Goal: Information Seeking & Learning: Learn about a topic

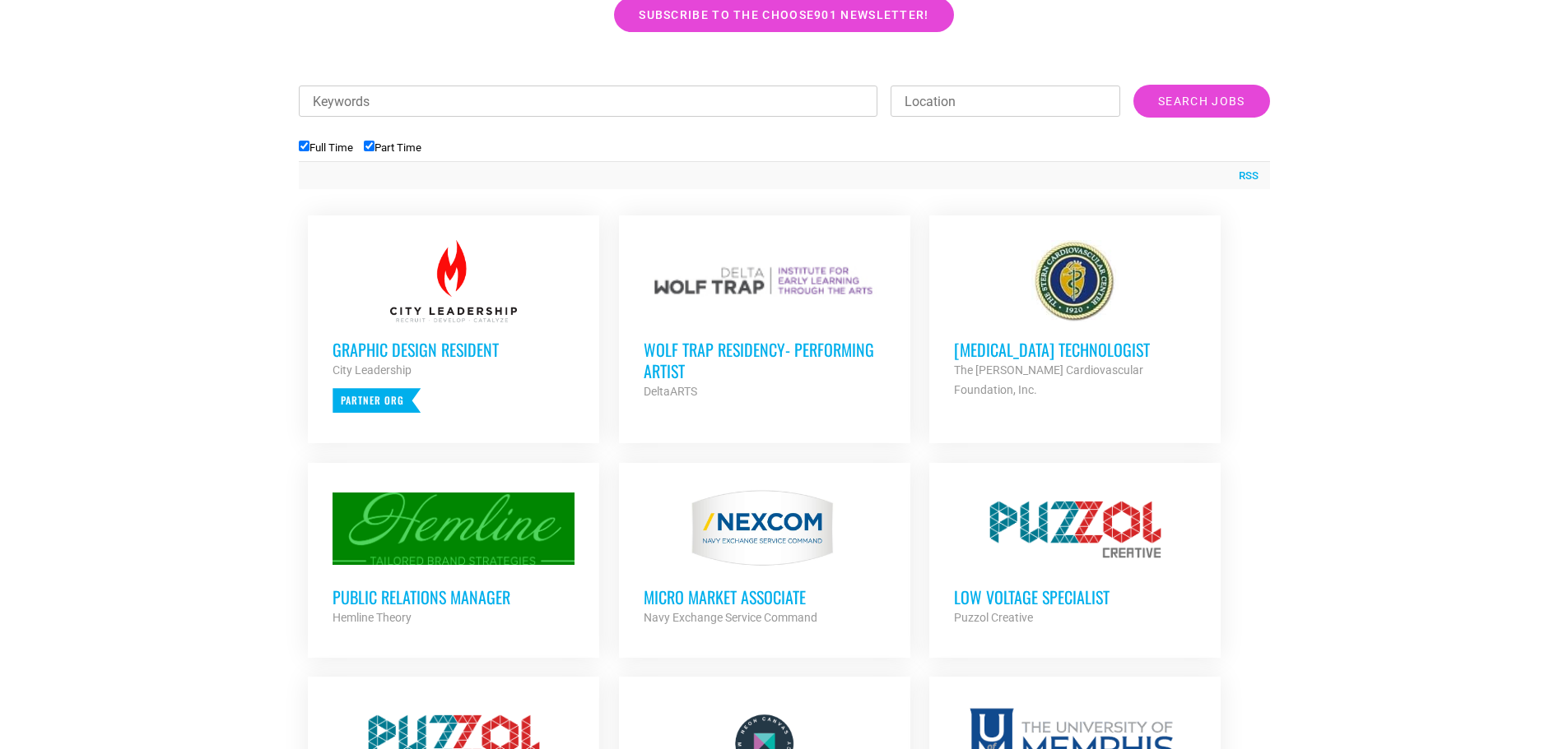
scroll to position [576, 0]
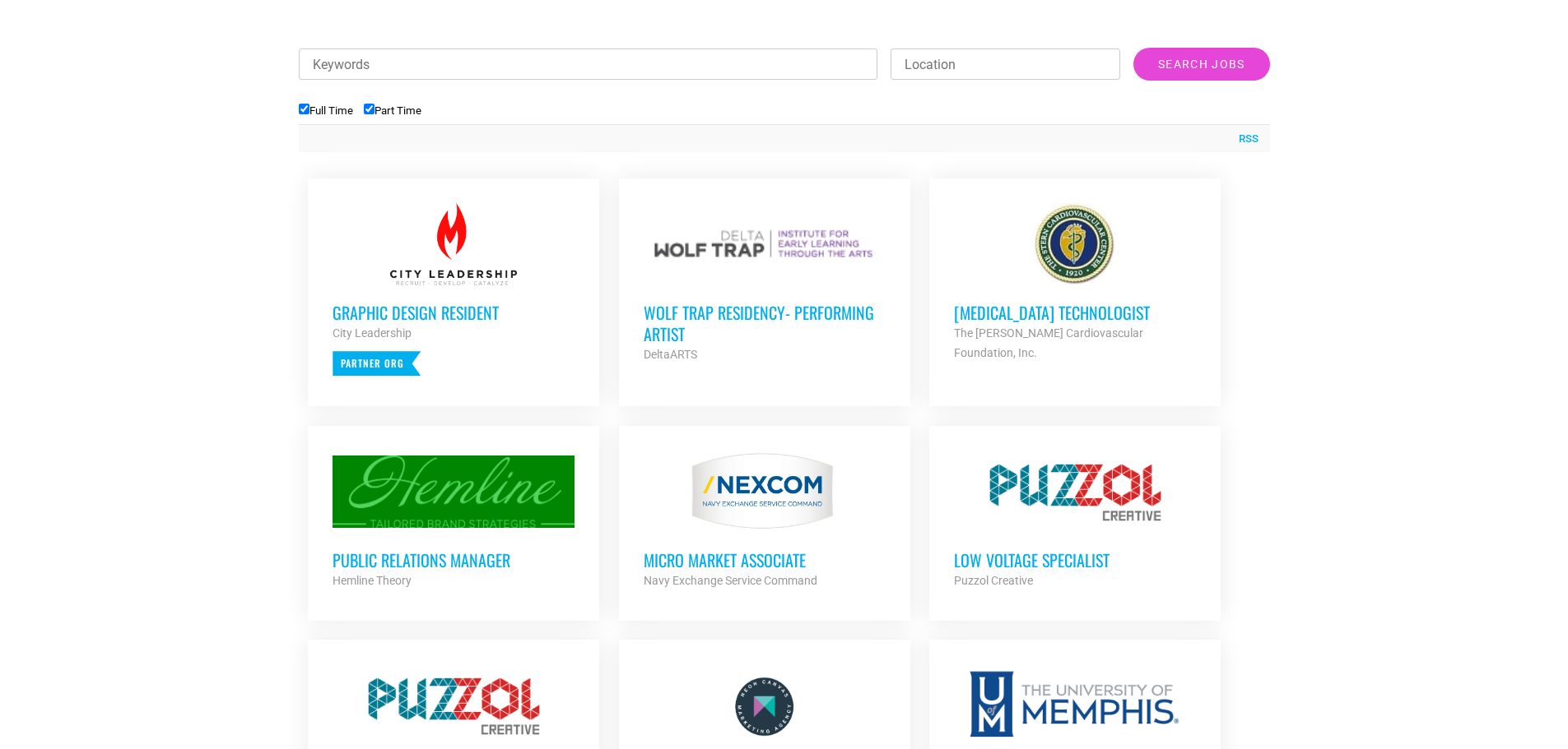
click at [722, 317] on h3 "Wolf Trap Residency- Performing Artist" at bounding box center [764, 323] width 242 height 42
click at [395, 559] on h3 "Public Relations Manager" at bounding box center [453, 560] width 242 height 21
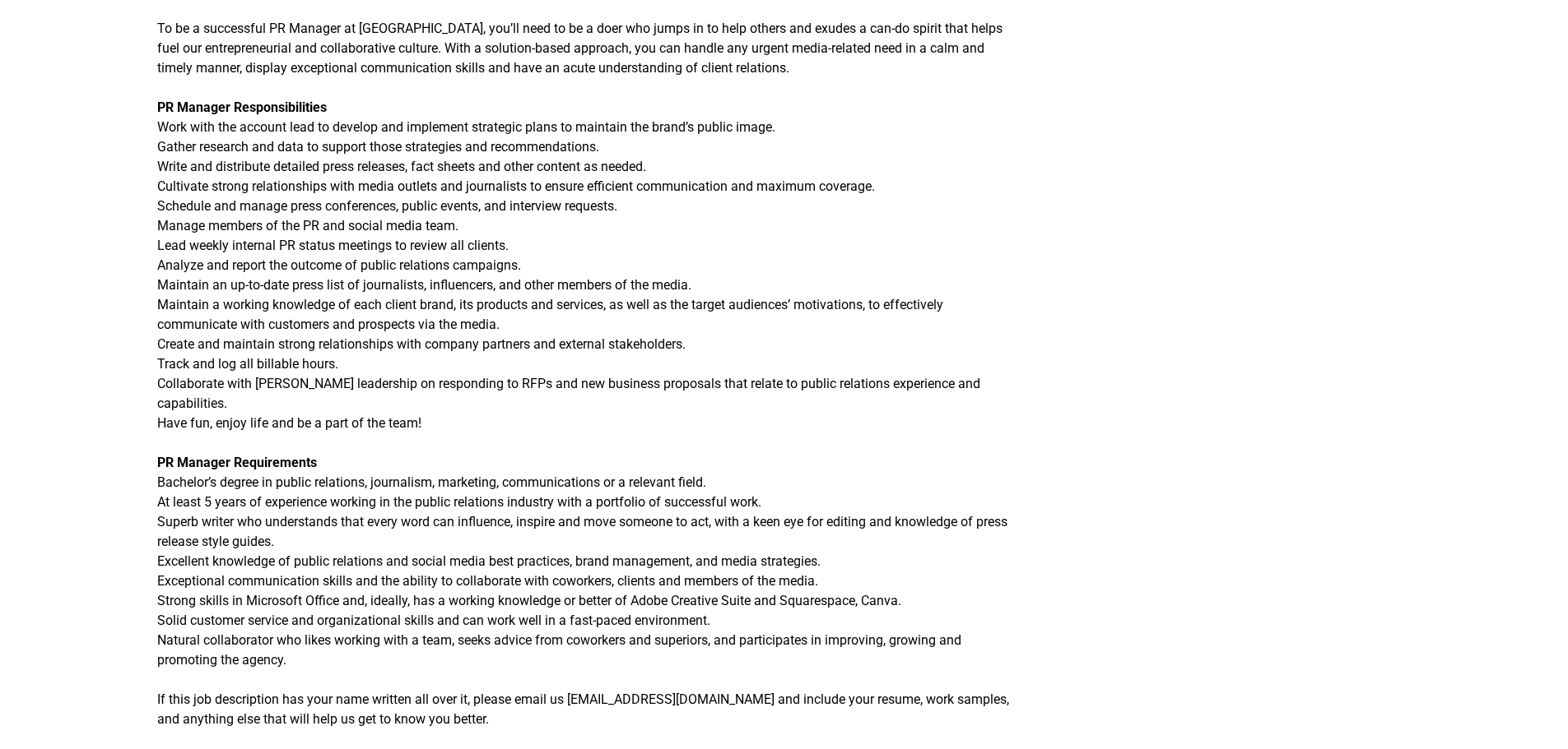
scroll to position [493, 0]
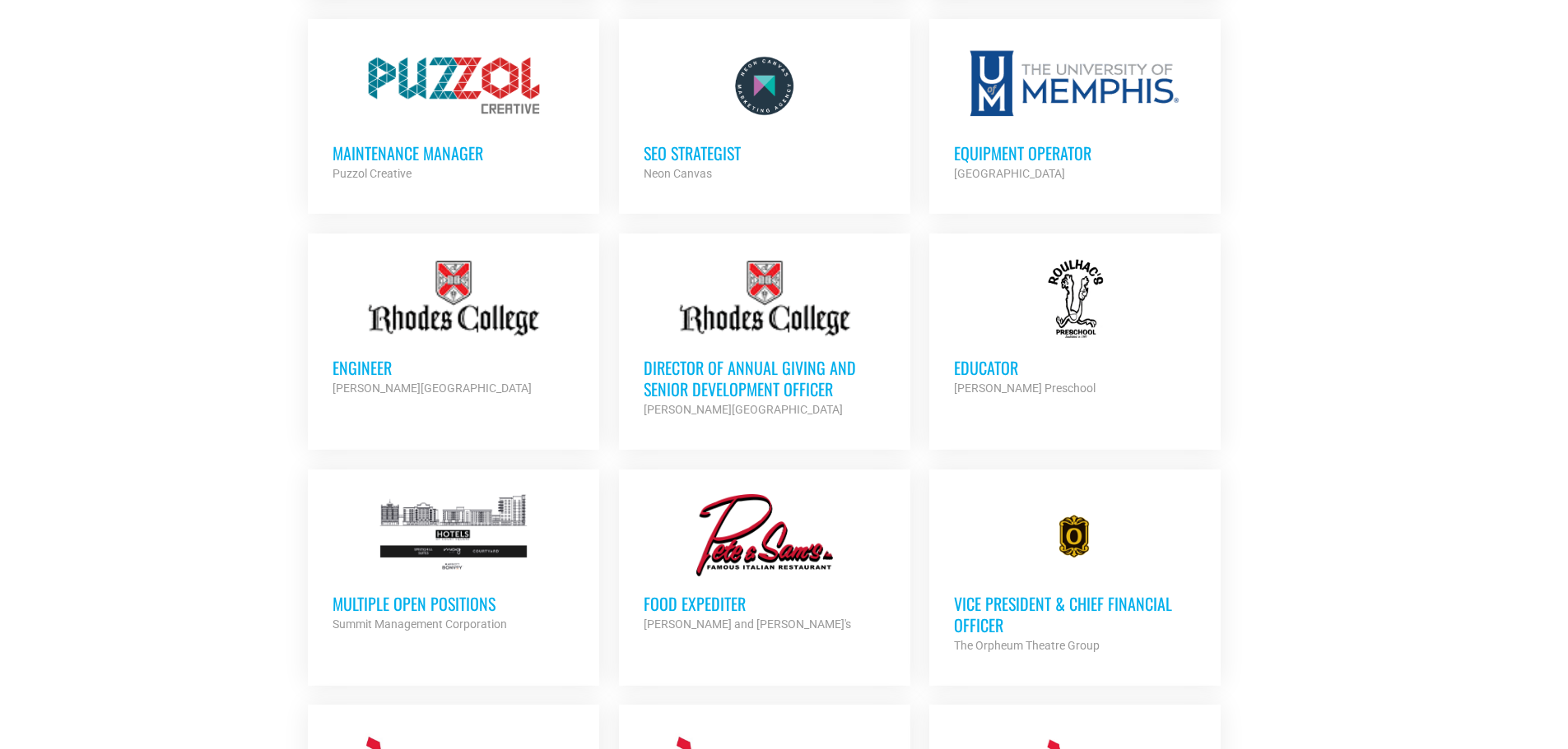
scroll to position [1234, 0]
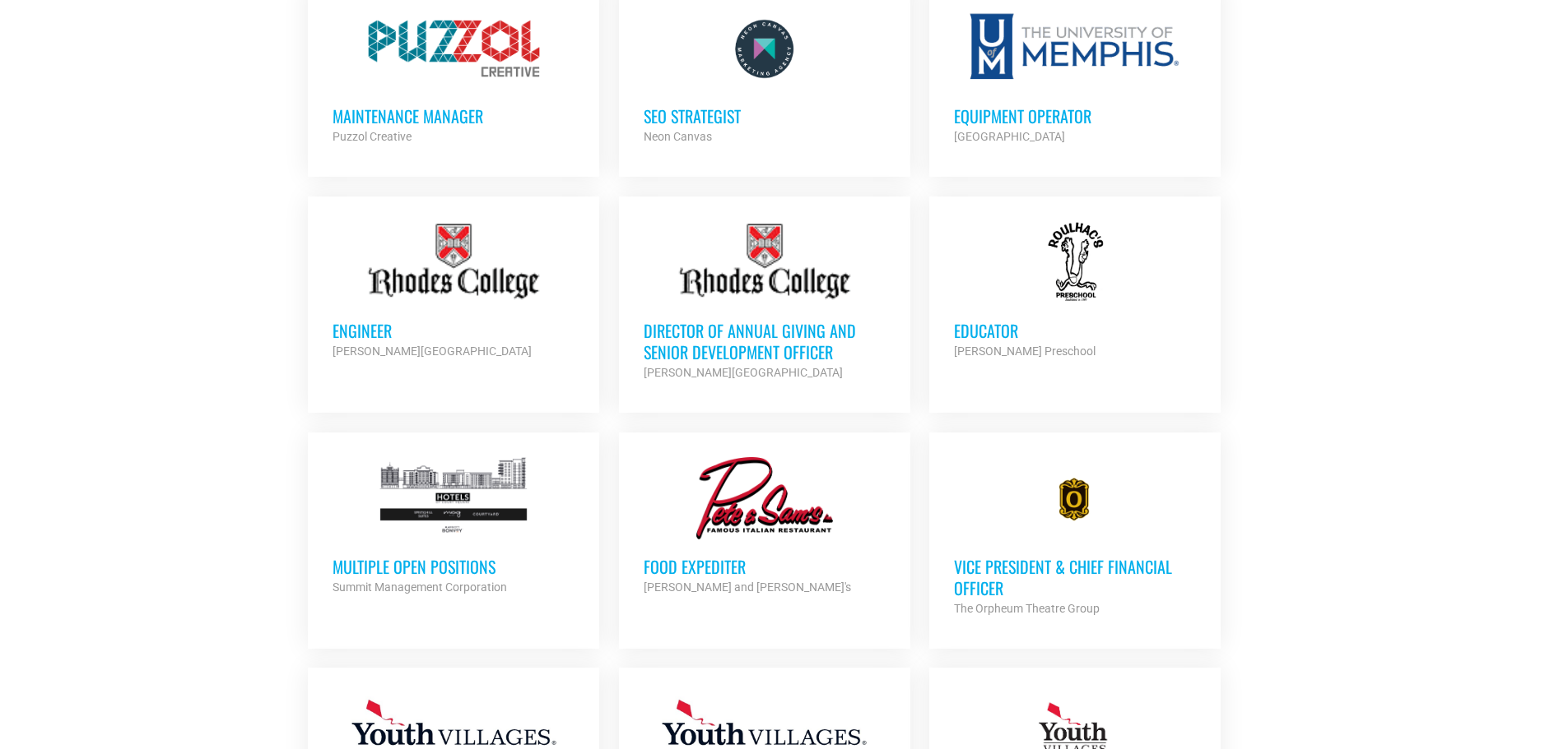
click at [449, 557] on h3 "Multiple Open Positions" at bounding box center [453, 567] width 242 height 21
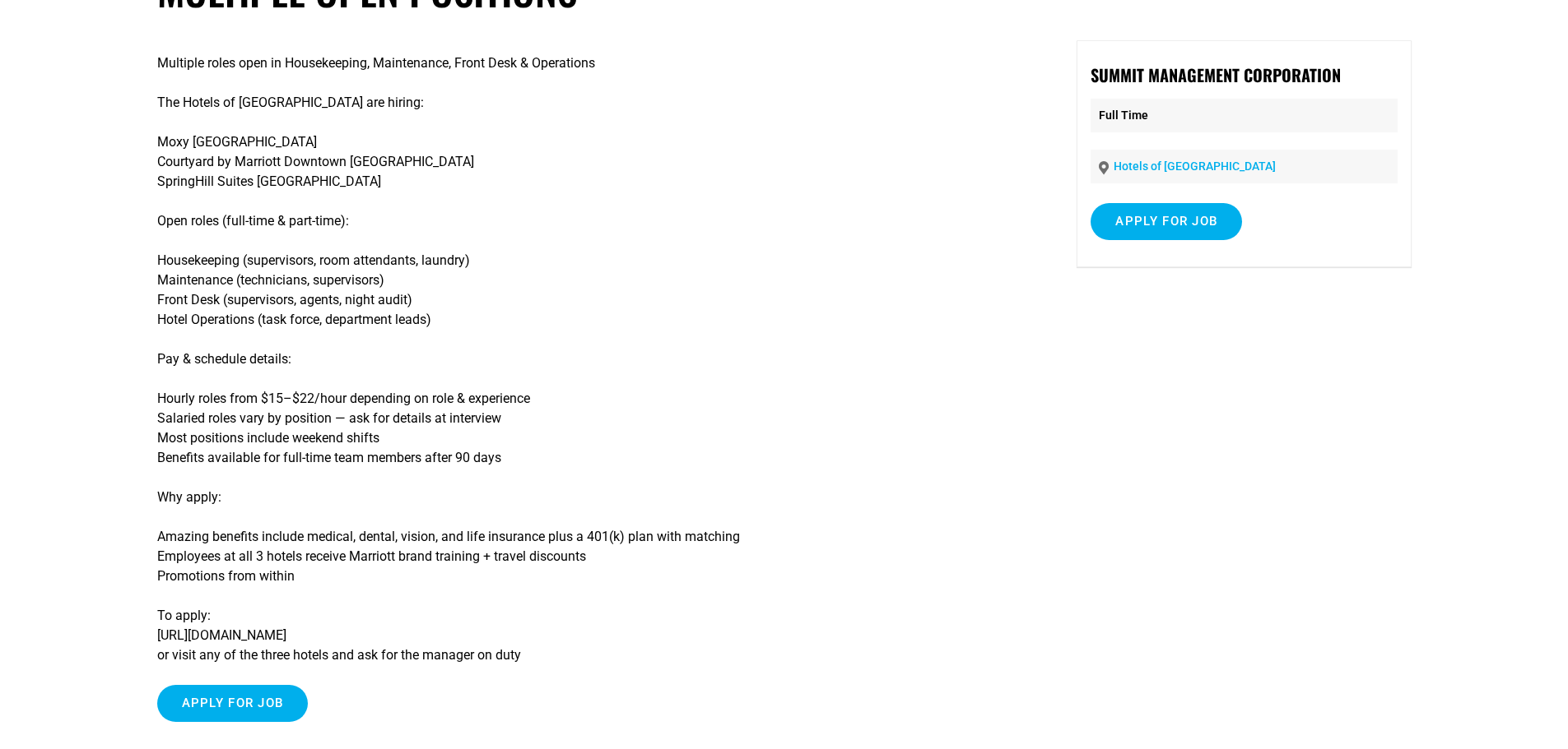
scroll to position [164, 0]
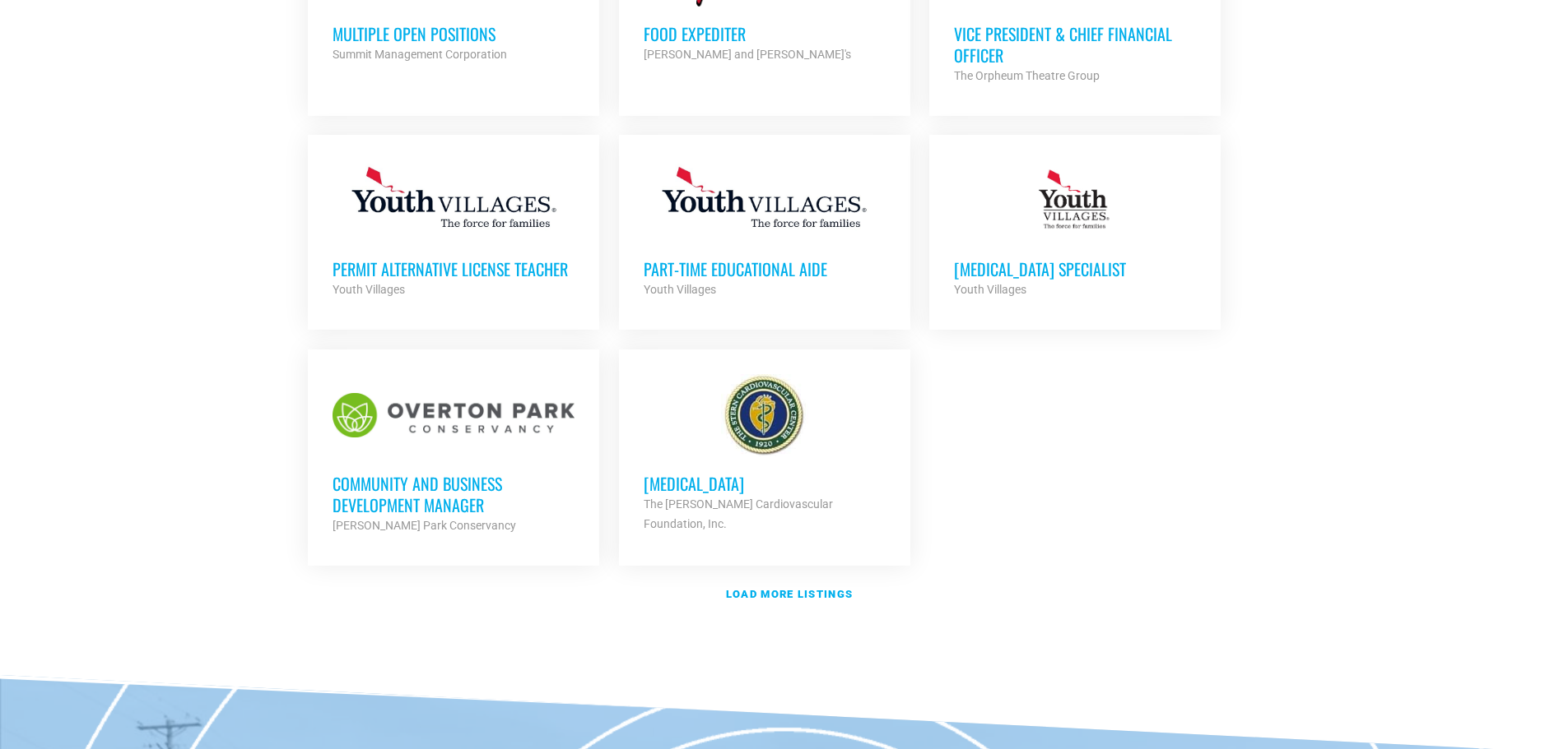
scroll to position [1809, 0]
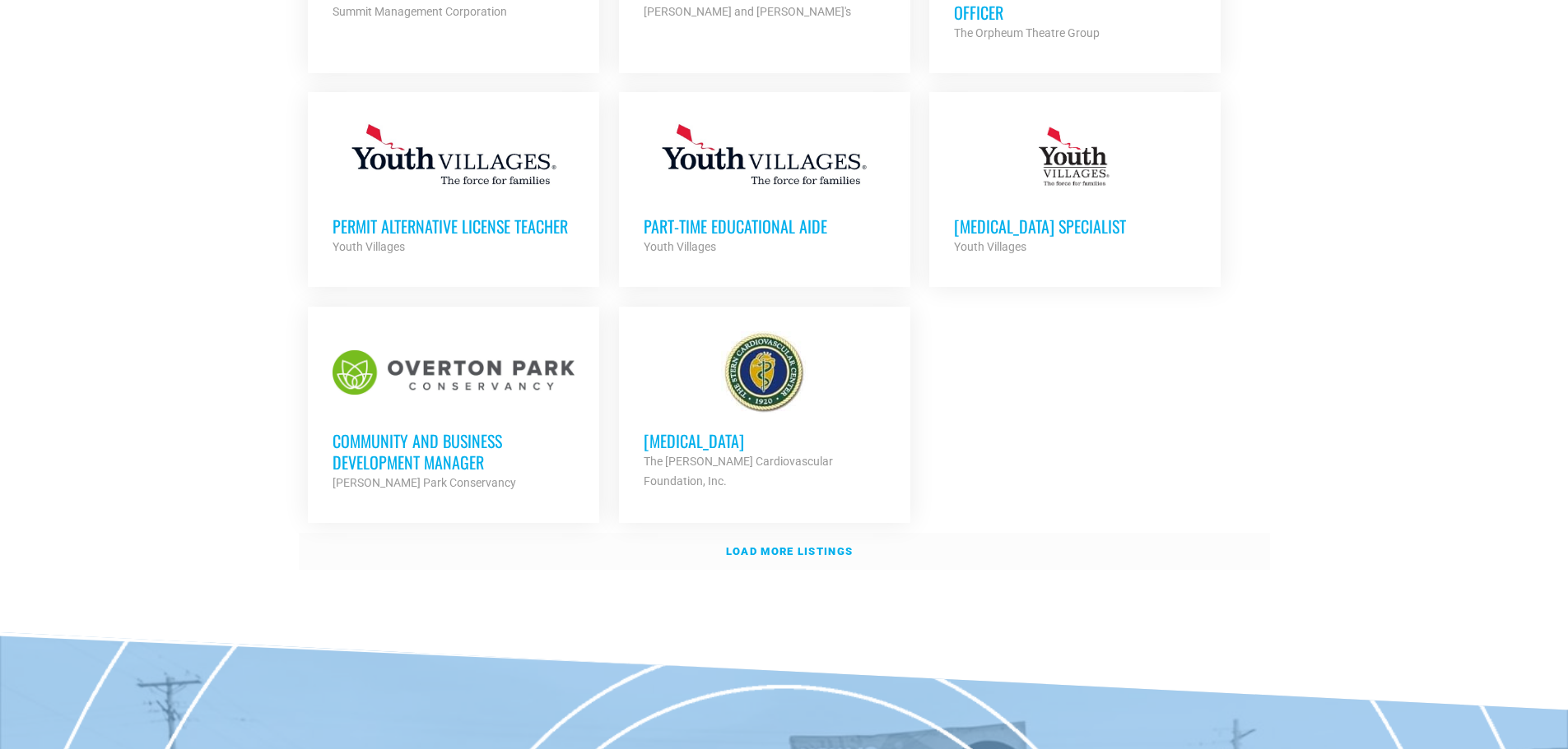
click at [759, 547] on strong "Load more listings" at bounding box center [788, 552] width 127 height 12
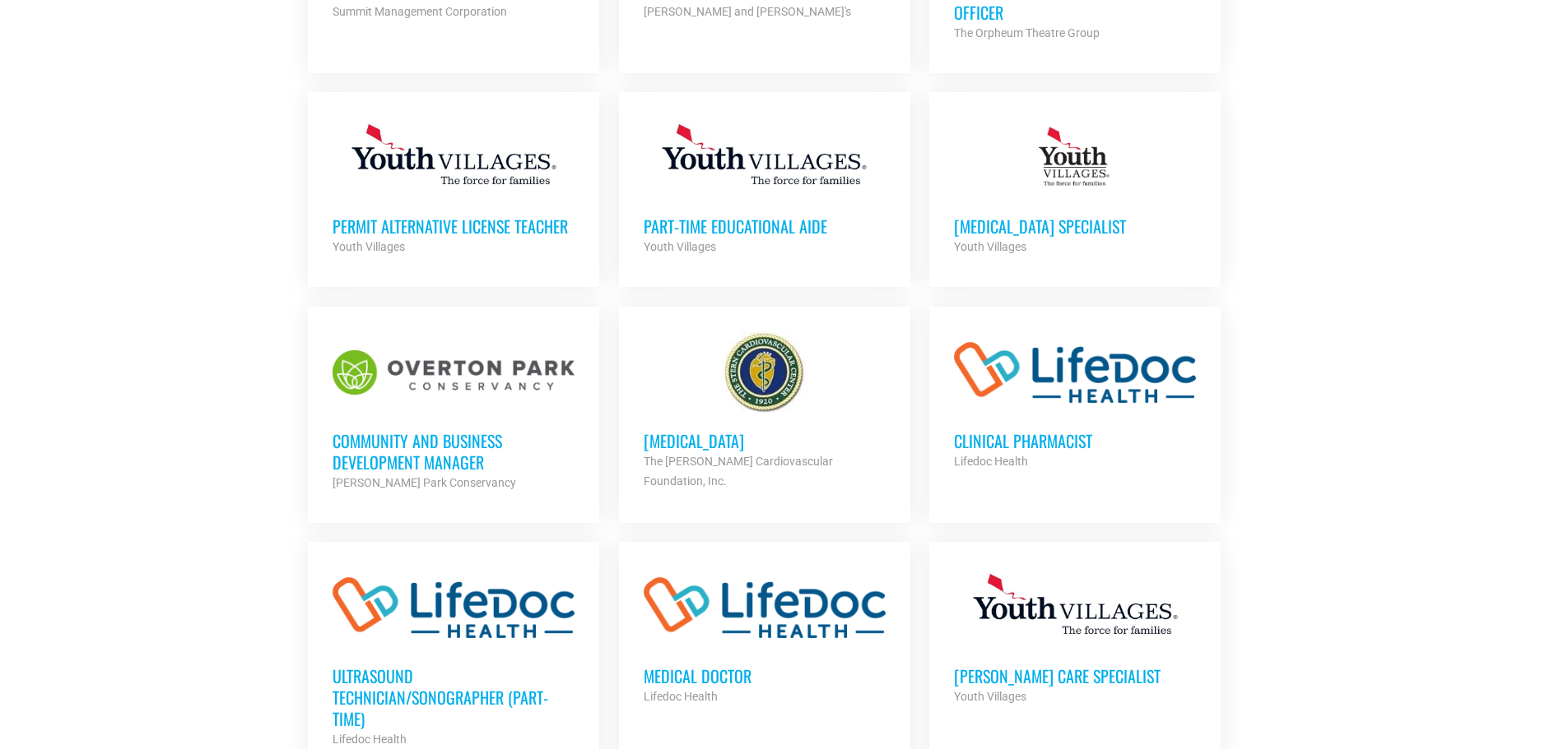
click at [423, 430] on h3 "Community and Business Development Manager" at bounding box center [453, 451] width 242 height 42
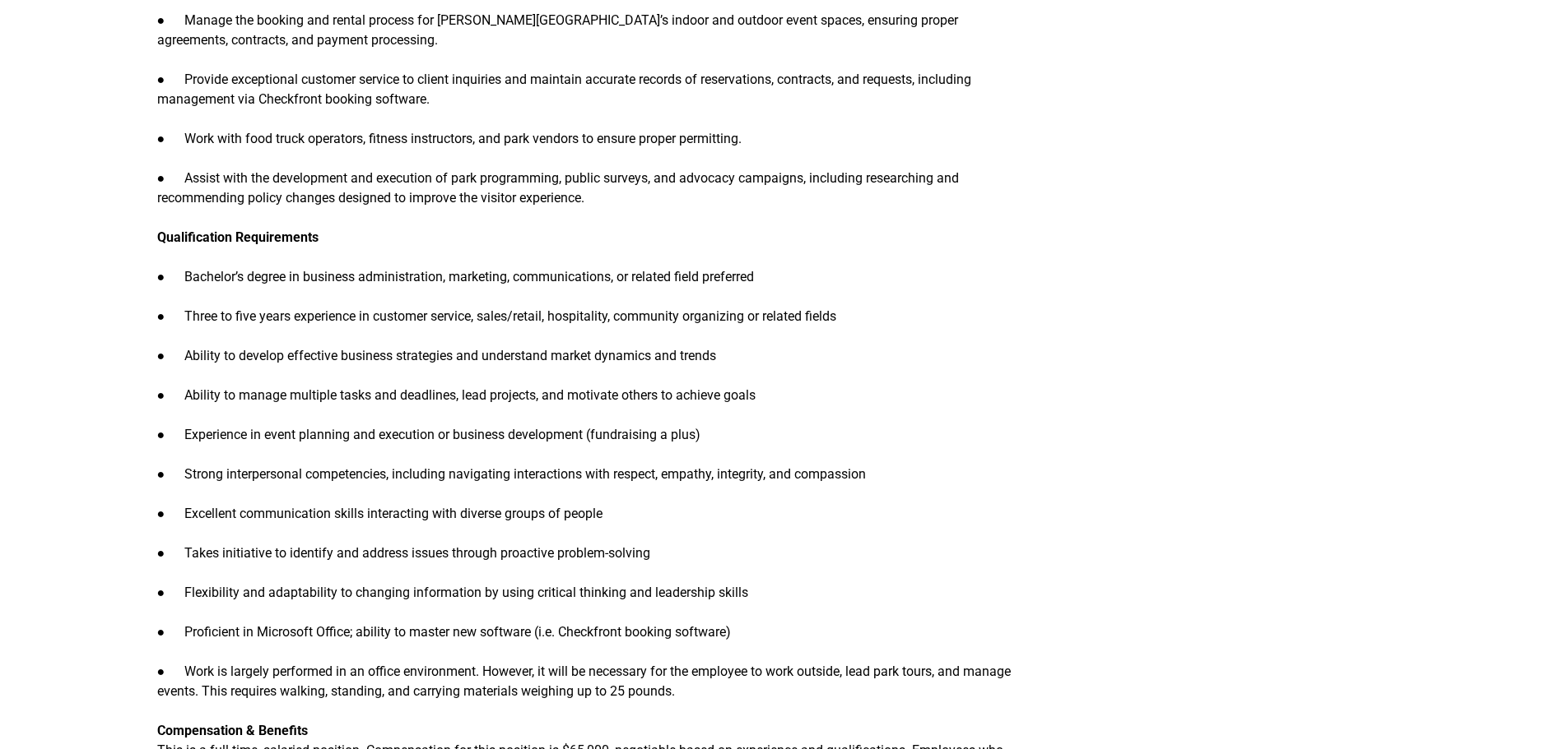
scroll to position [987, 0]
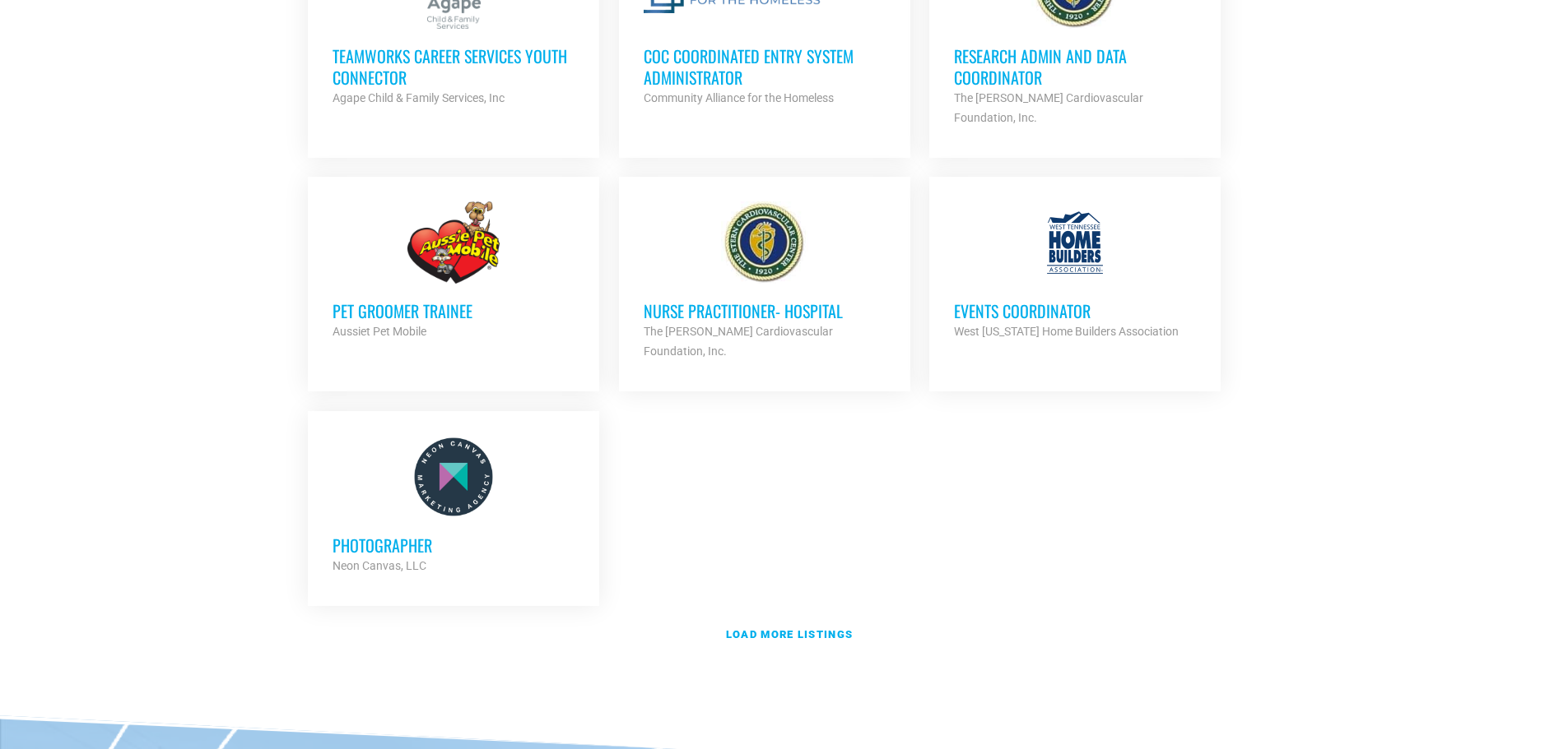
scroll to position [3373, 0]
click at [649, 615] on link "Load more listings" at bounding box center [785, 634] width 972 height 38
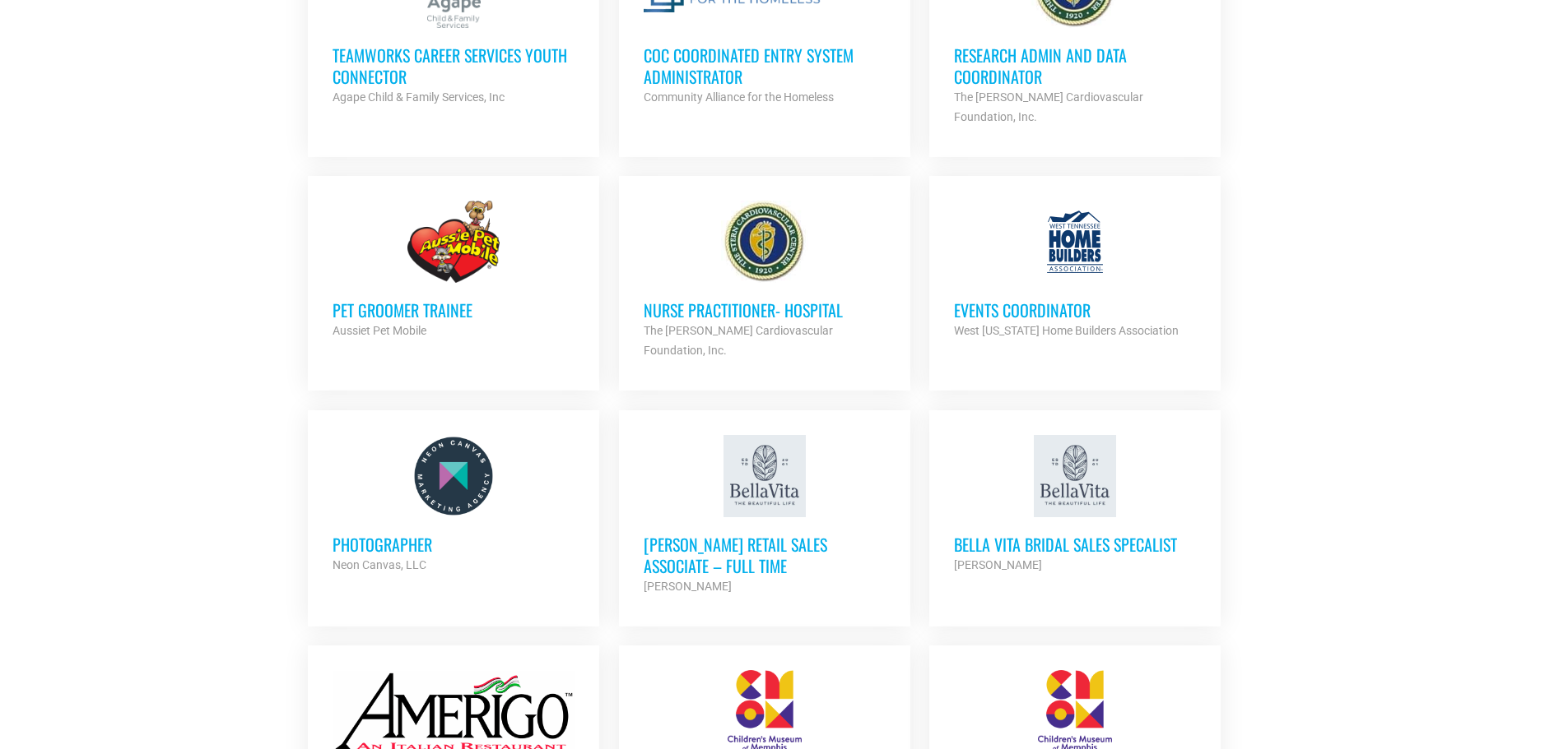
click at [1042, 300] on h3 "Events Coordinator" at bounding box center [1074, 310] width 242 height 21
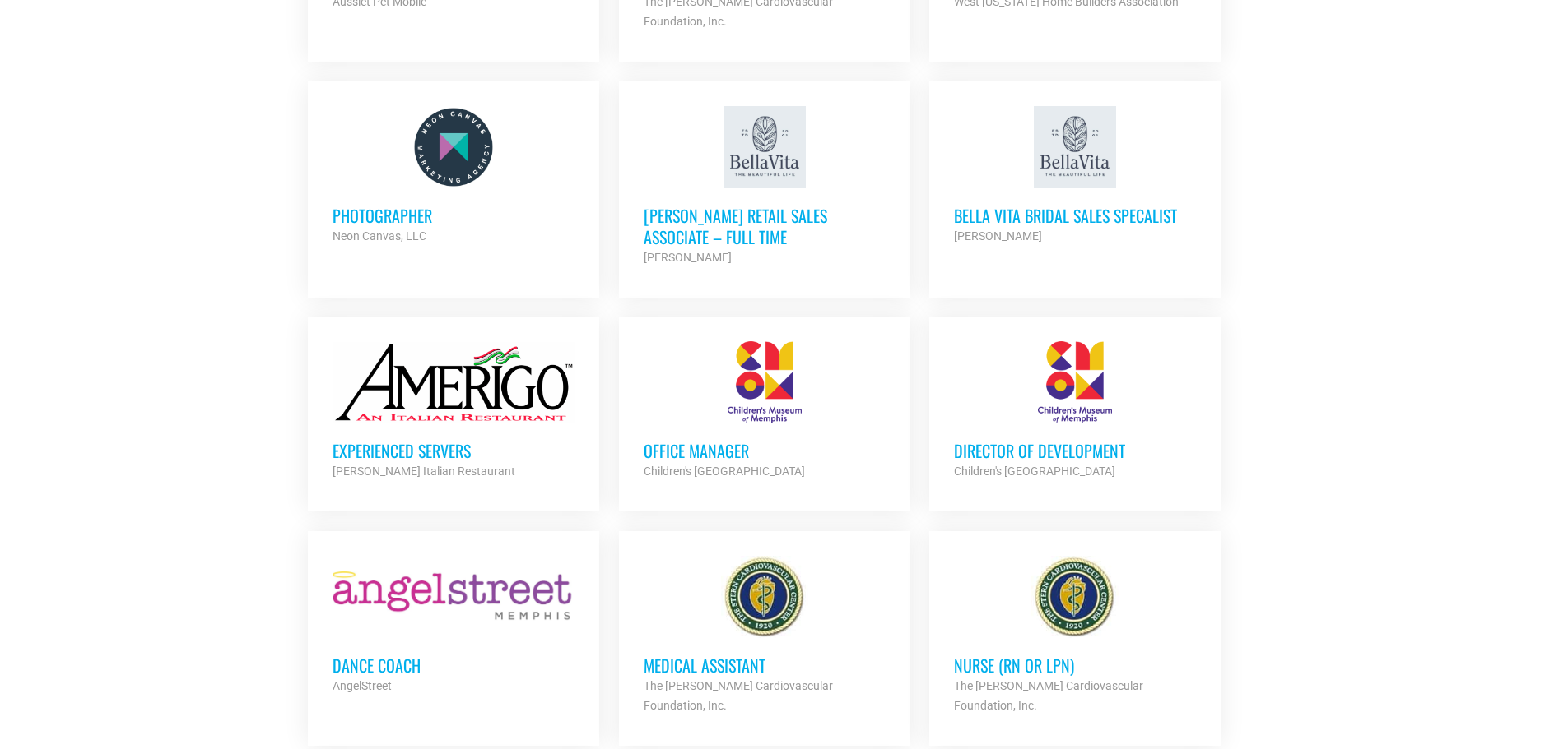
scroll to position [3784, 0]
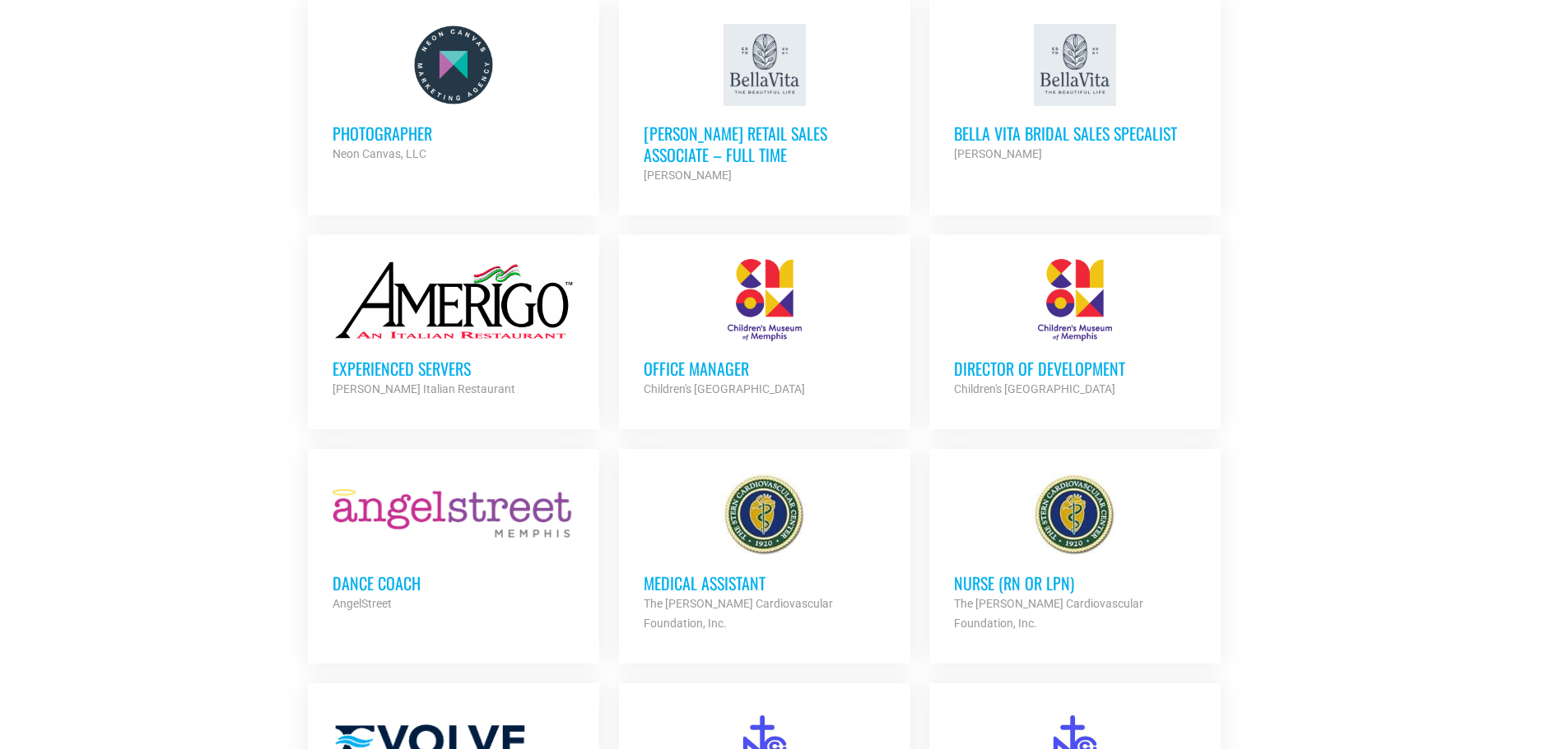
click at [729, 358] on h3 "Office Manager" at bounding box center [764, 369] width 242 height 21
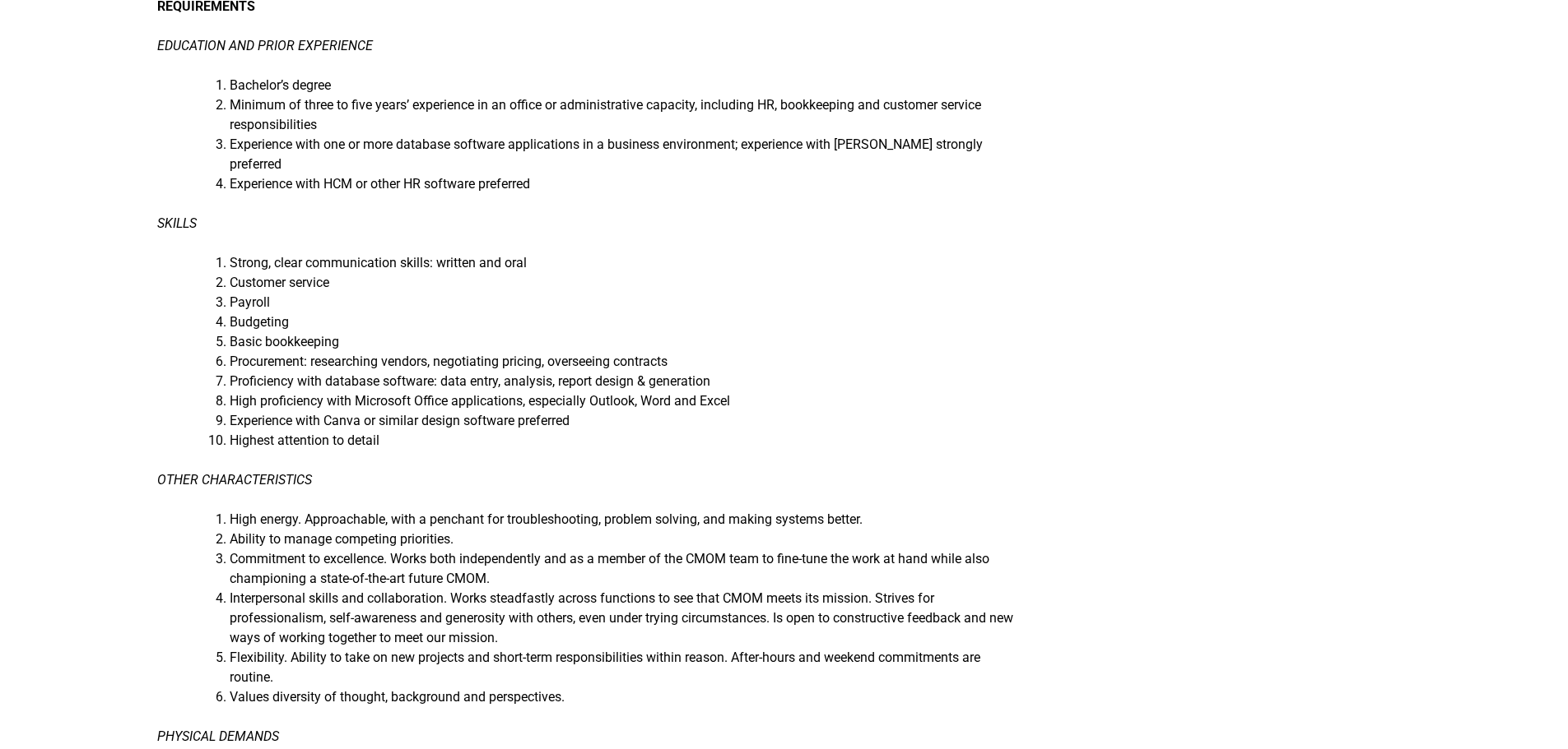
scroll to position [1151, 0]
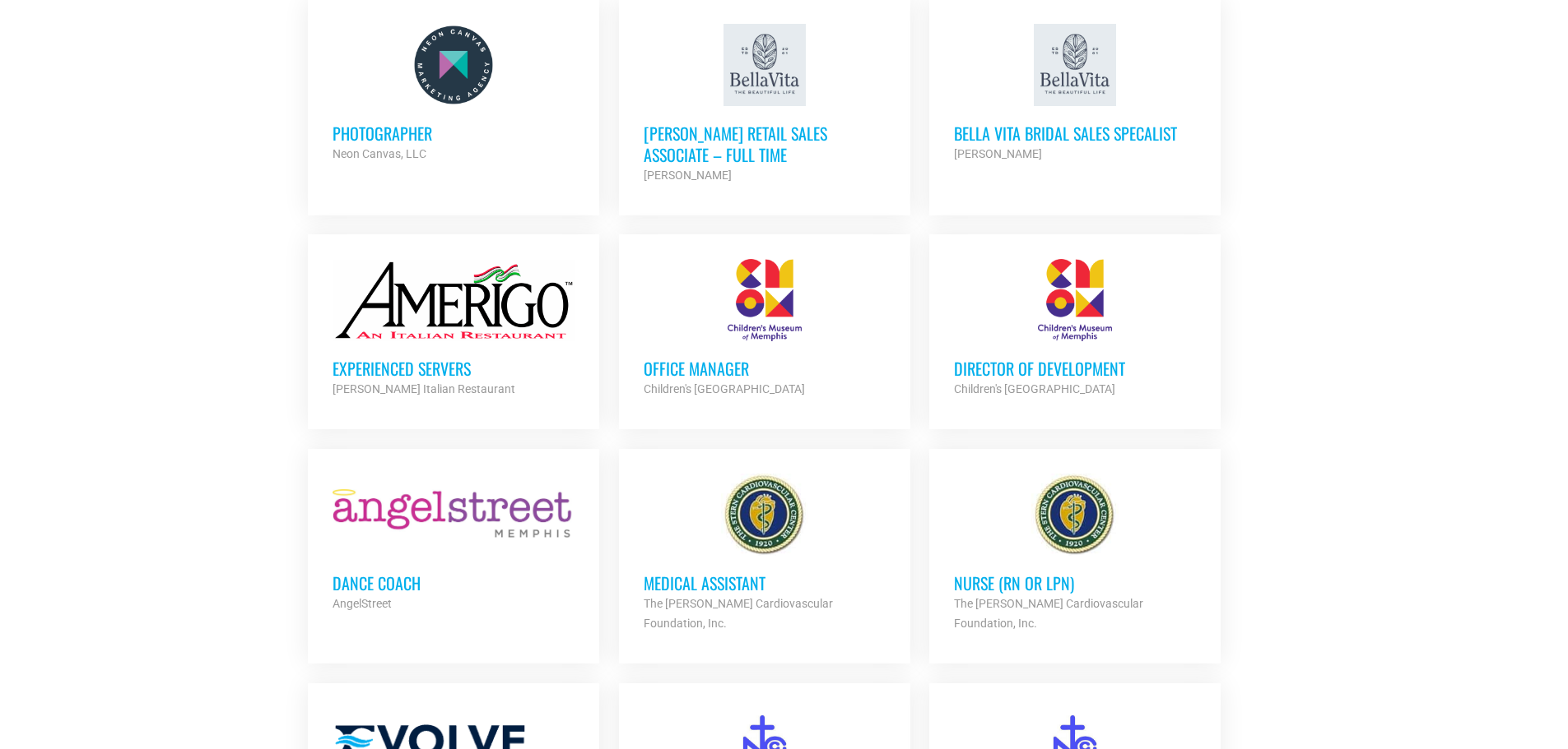
click at [1016, 358] on h3 "Director of Development" at bounding box center [1074, 369] width 242 height 21
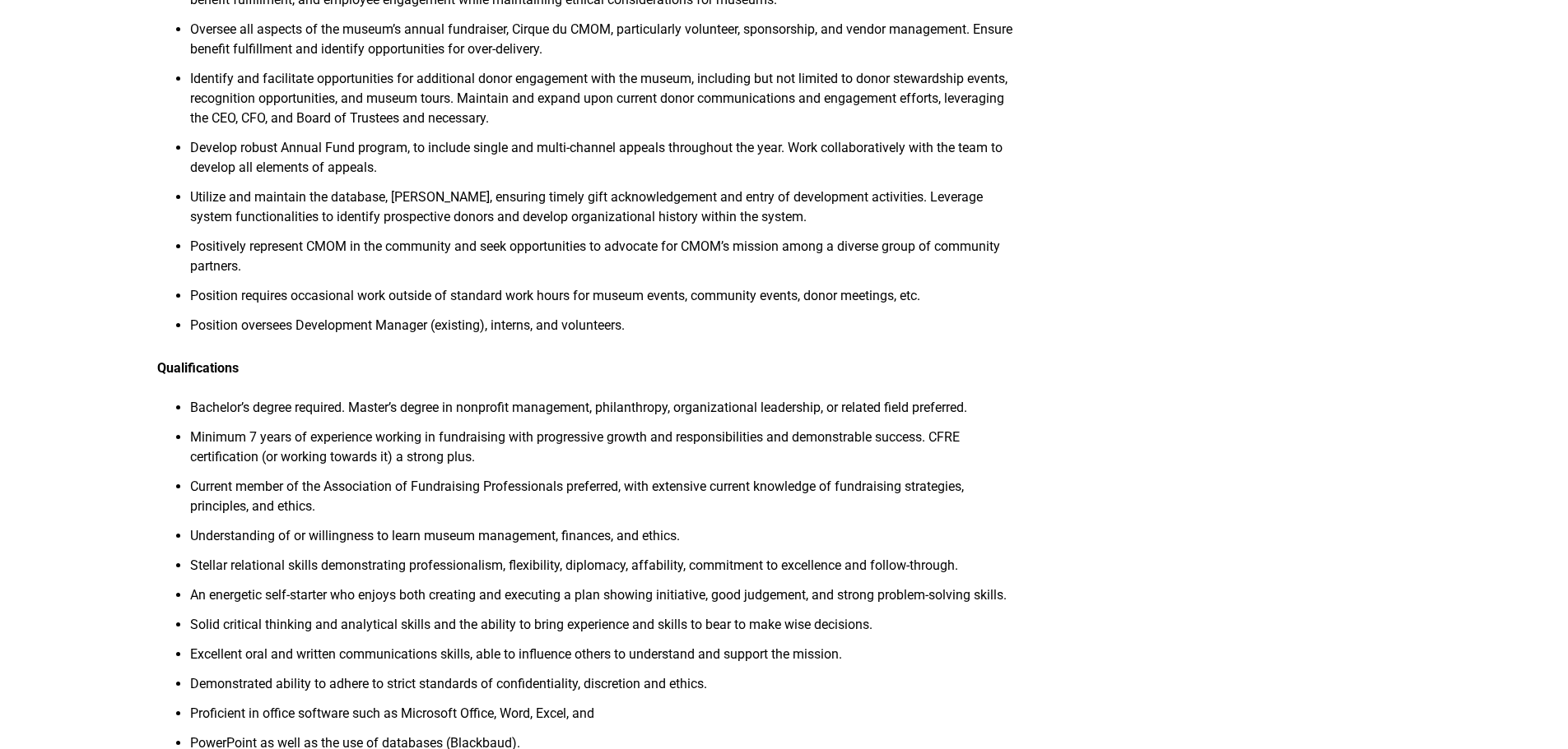
scroll to position [740, 0]
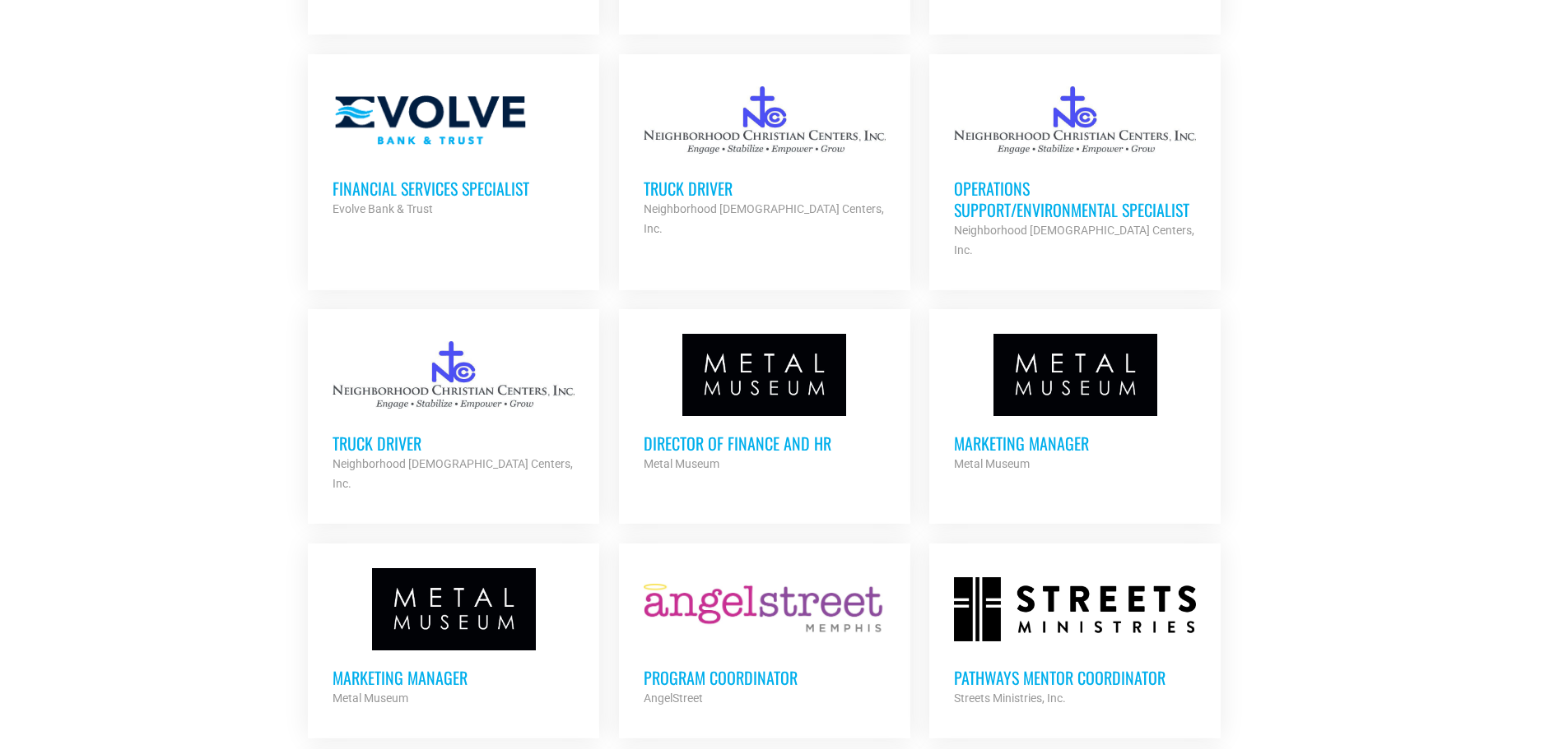
scroll to position [4442, 0]
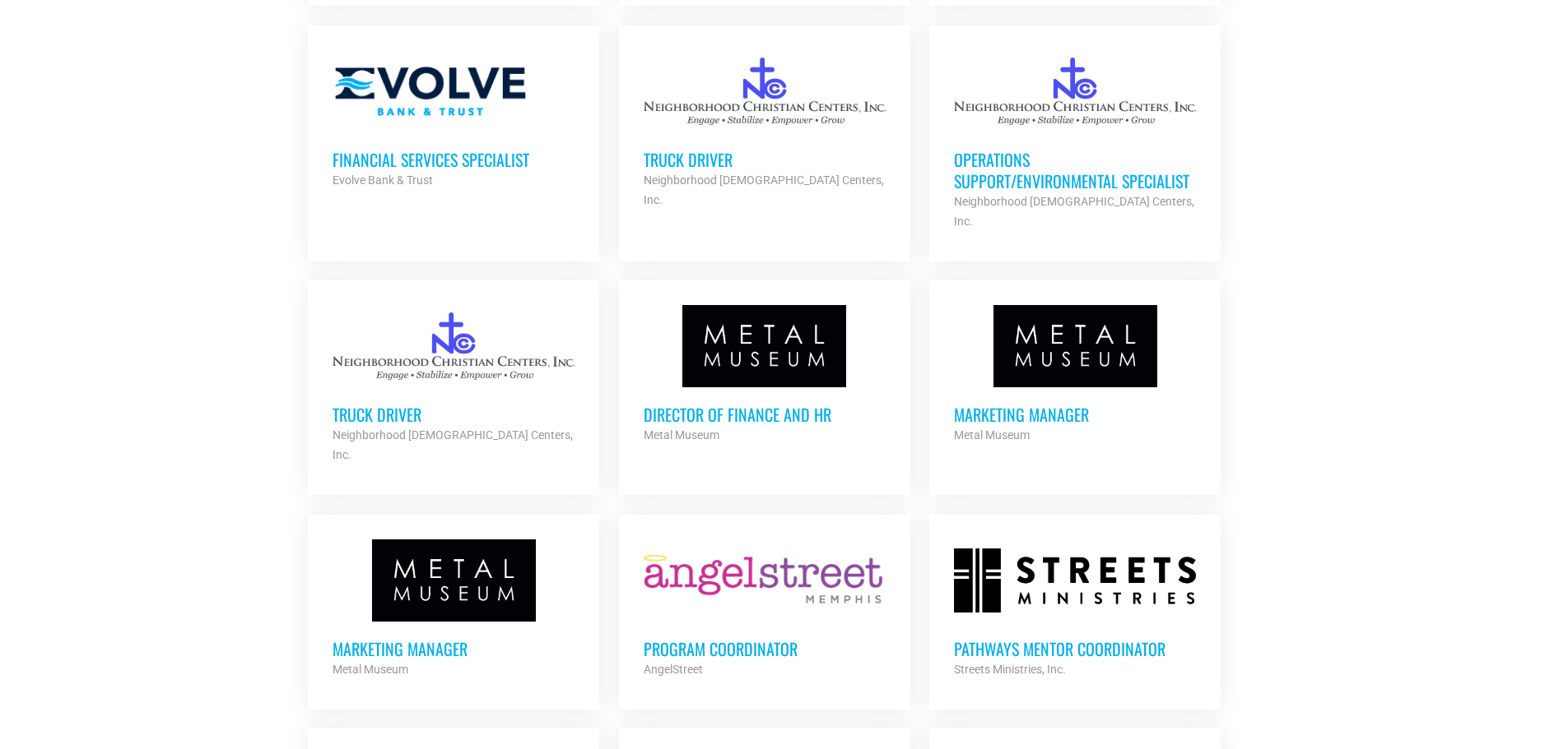
click at [1008, 404] on h3 "Marketing Manager" at bounding box center [1074, 415] width 242 height 21
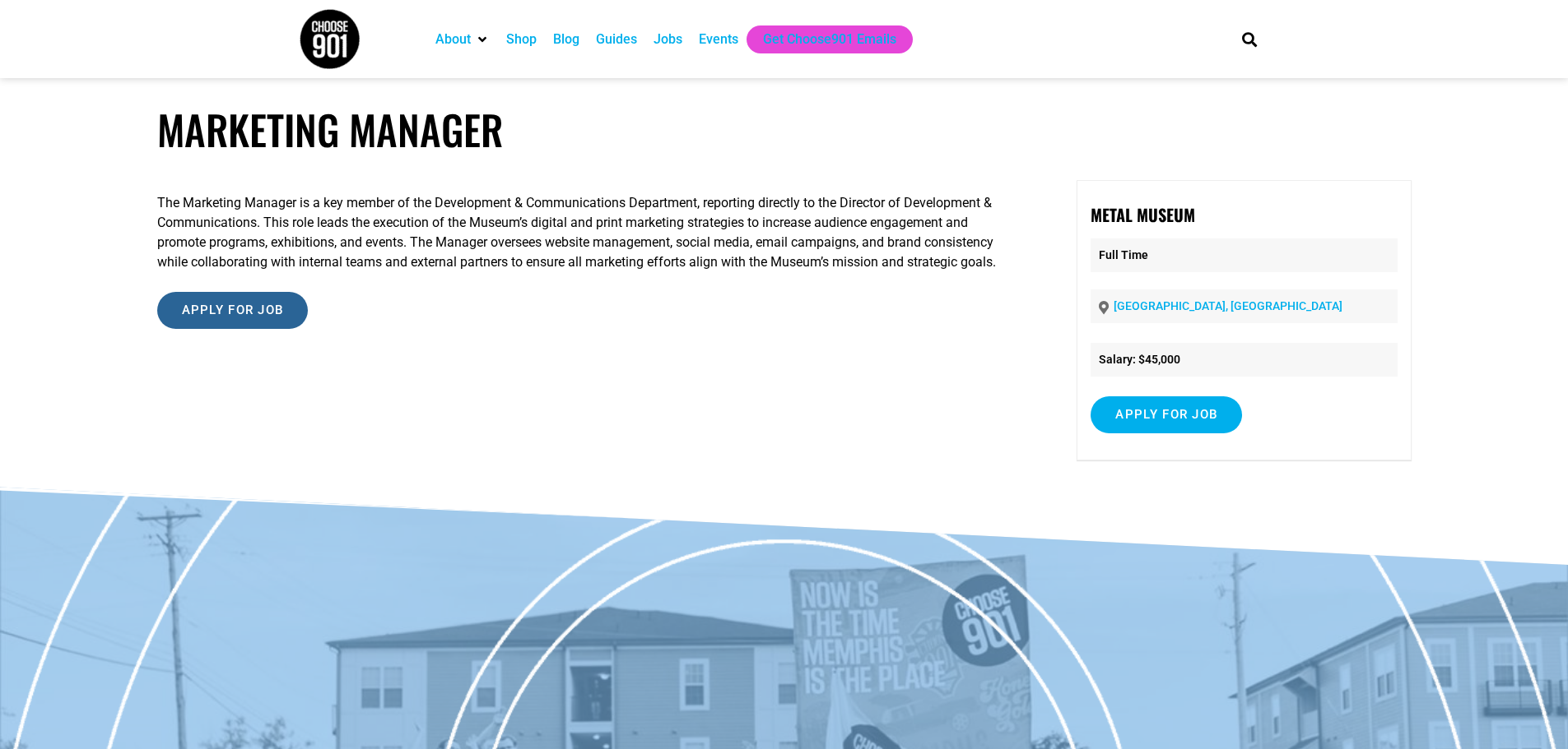
click at [251, 310] on input "Apply for job" at bounding box center [233, 310] width 151 height 37
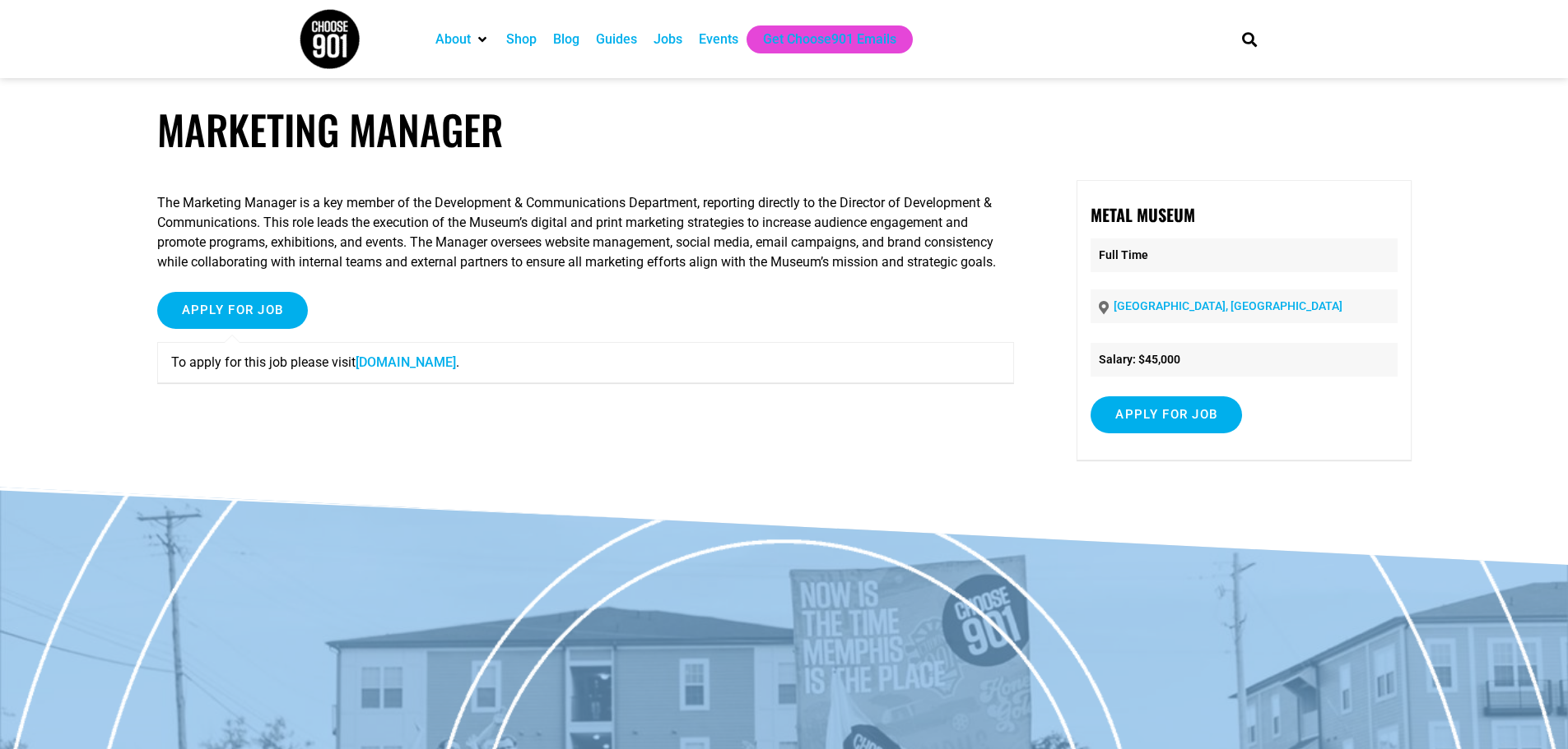
click at [419, 362] on link "[DOMAIN_NAME]" at bounding box center [405, 363] width 100 height 16
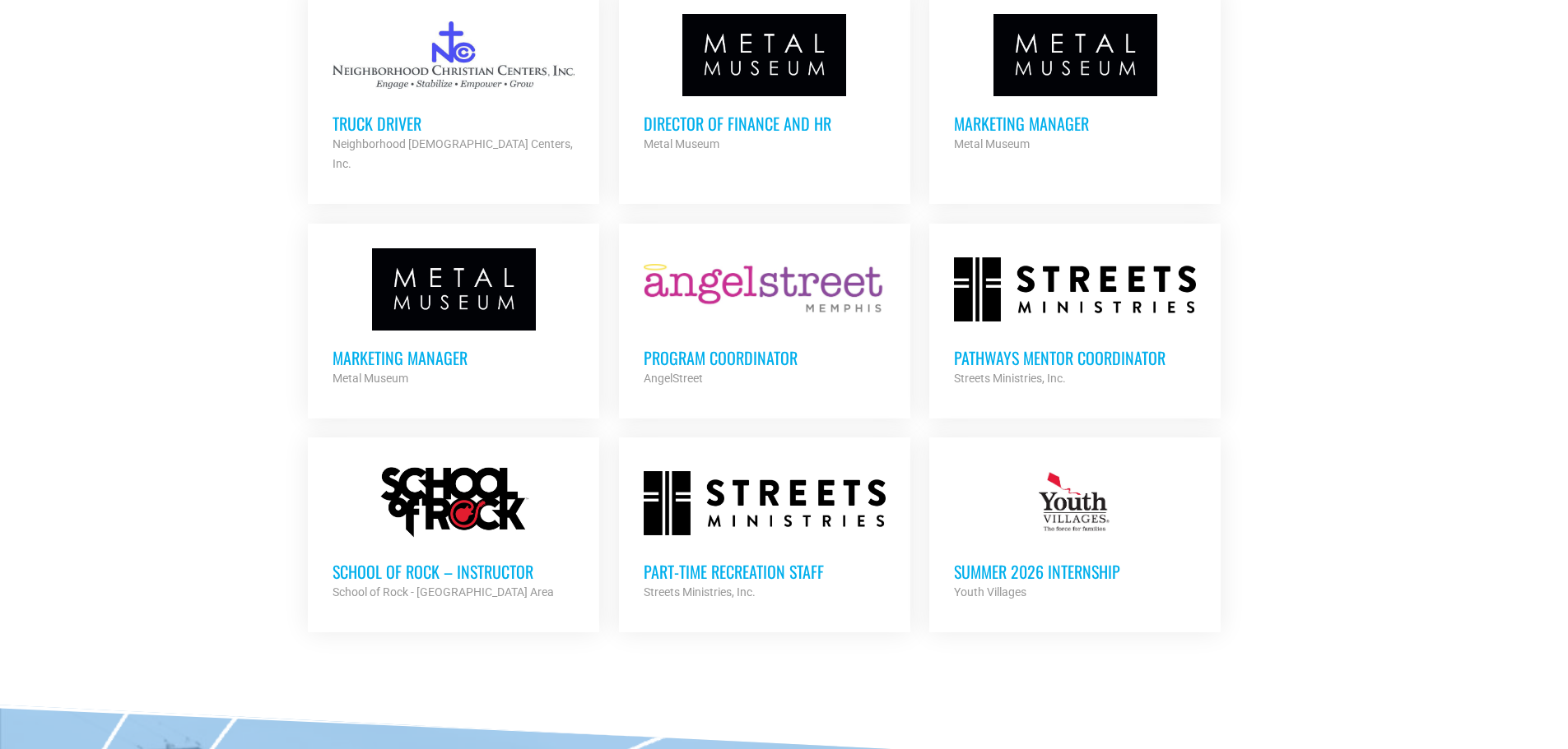
scroll to position [4771, 0]
